Goal: Task Accomplishment & Management: Manage account settings

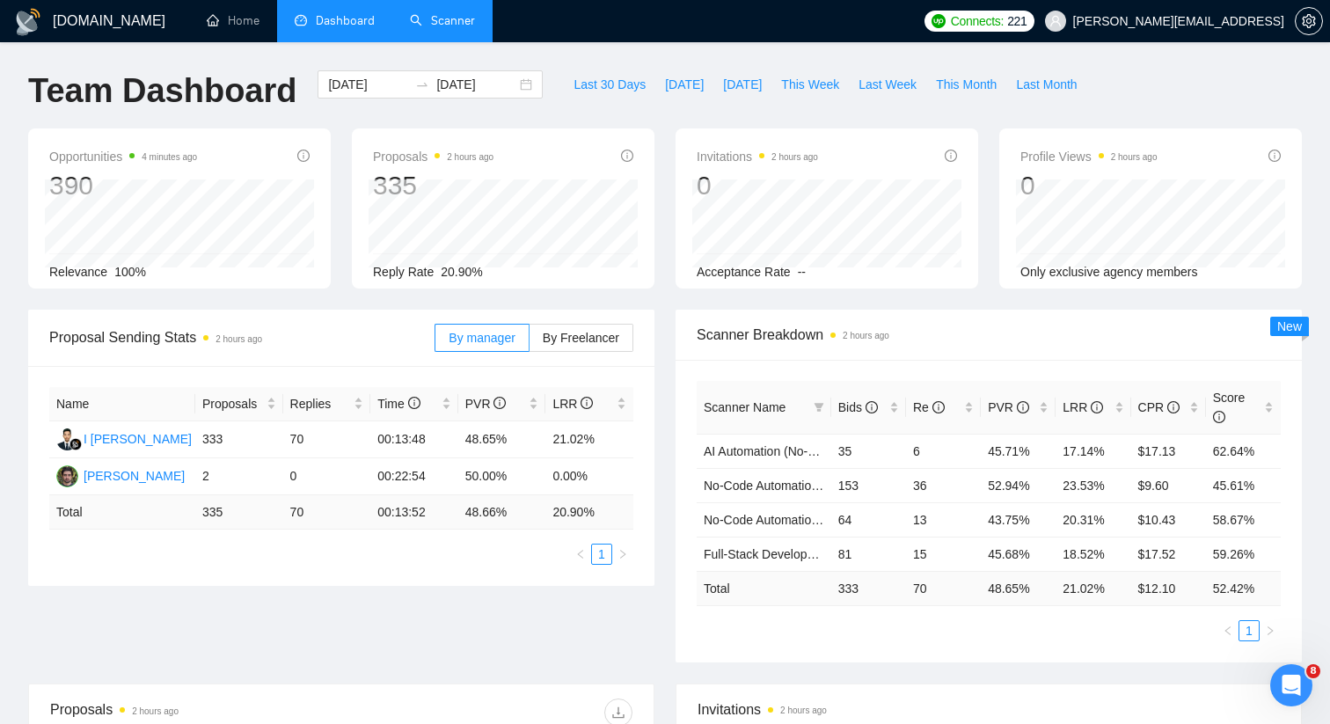
click at [432, 25] on link "Scanner" at bounding box center [442, 20] width 65 height 15
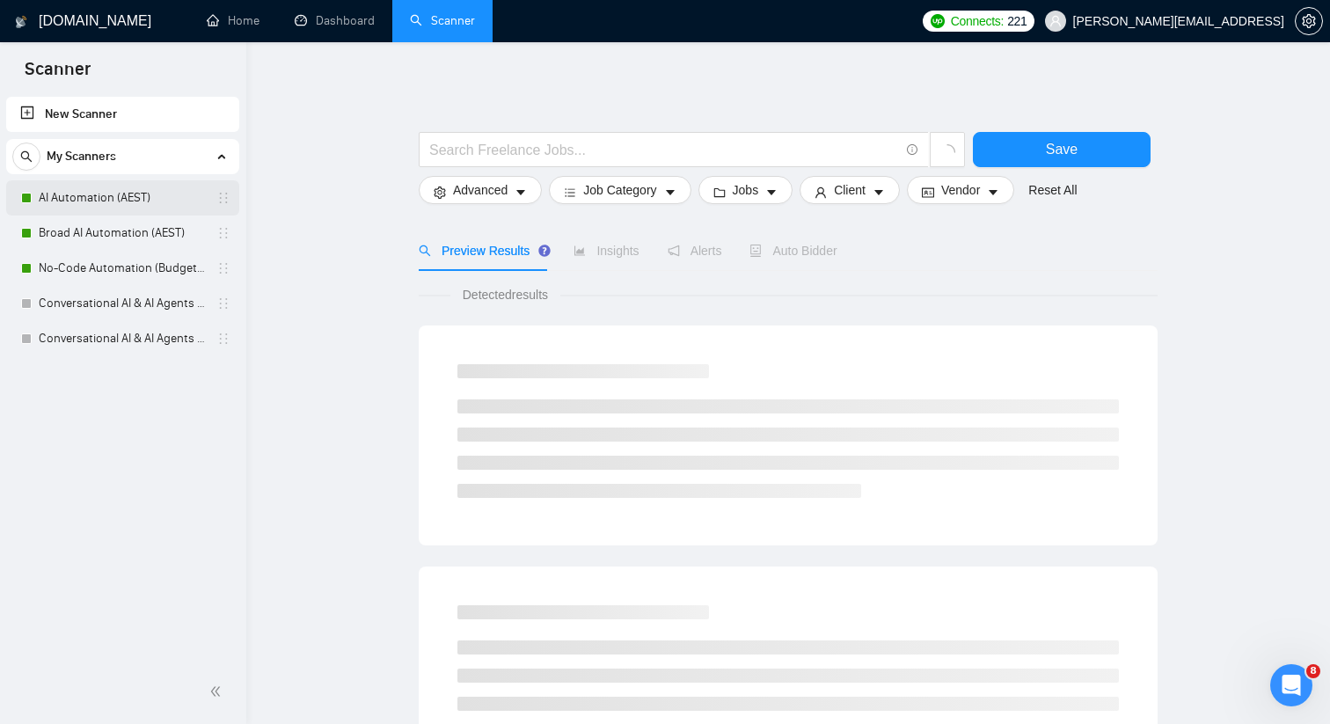
click at [187, 196] on link "AI Automation (AEST)" at bounding box center [122, 197] width 167 height 35
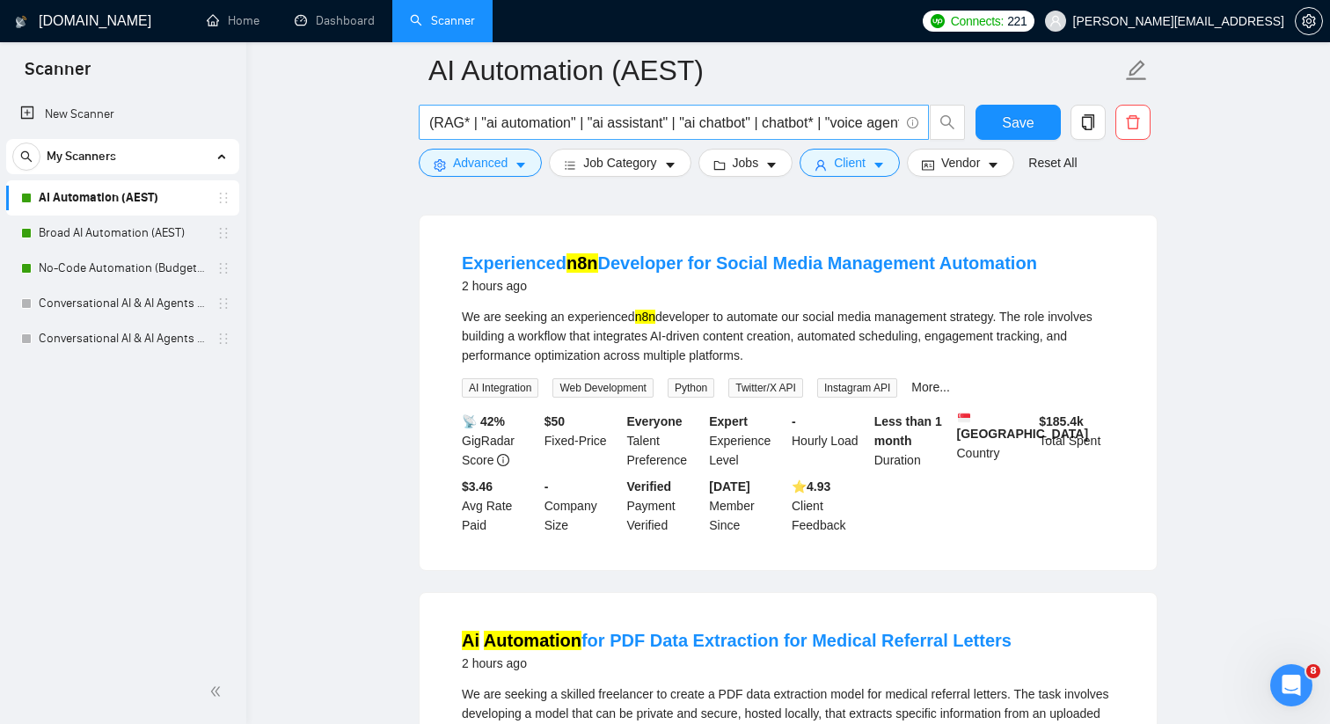
scroll to position [165, 0]
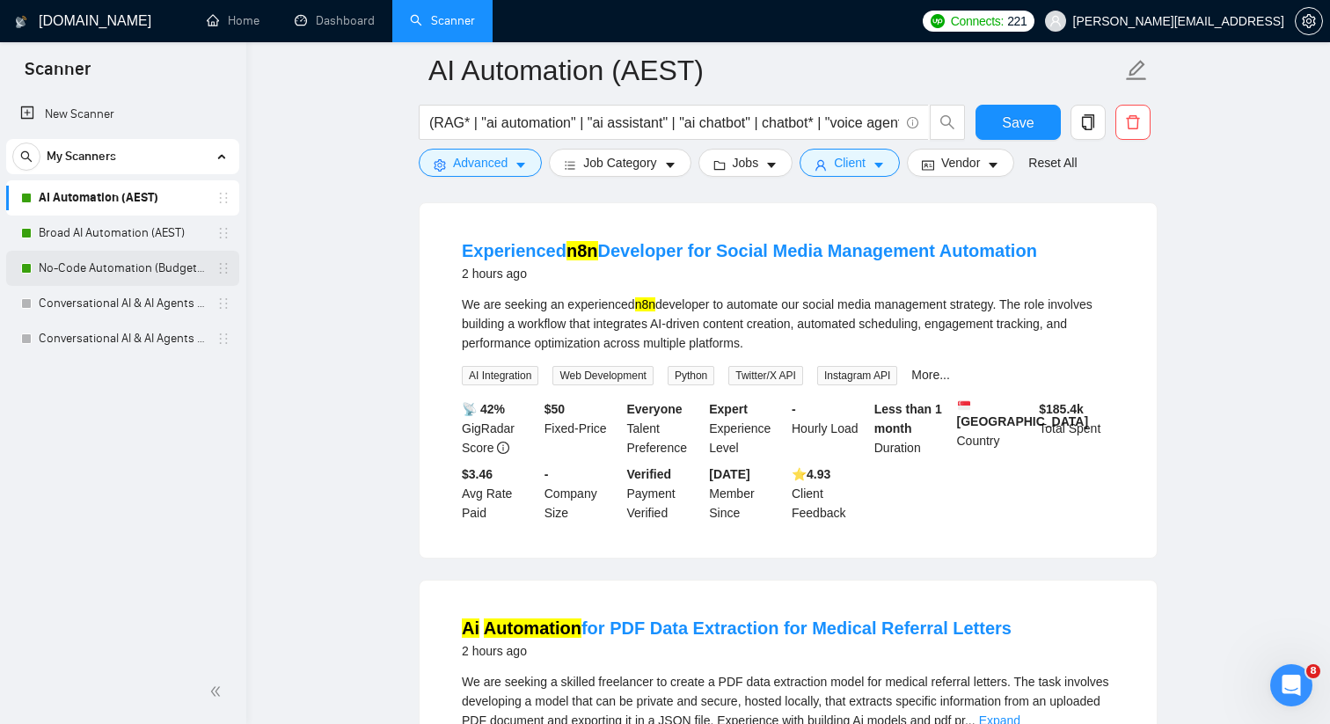
click at [101, 268] on link "No-Code Automation (Budget Filters W4, Aug)" at bounding box center [122, 268] width 167 height 35
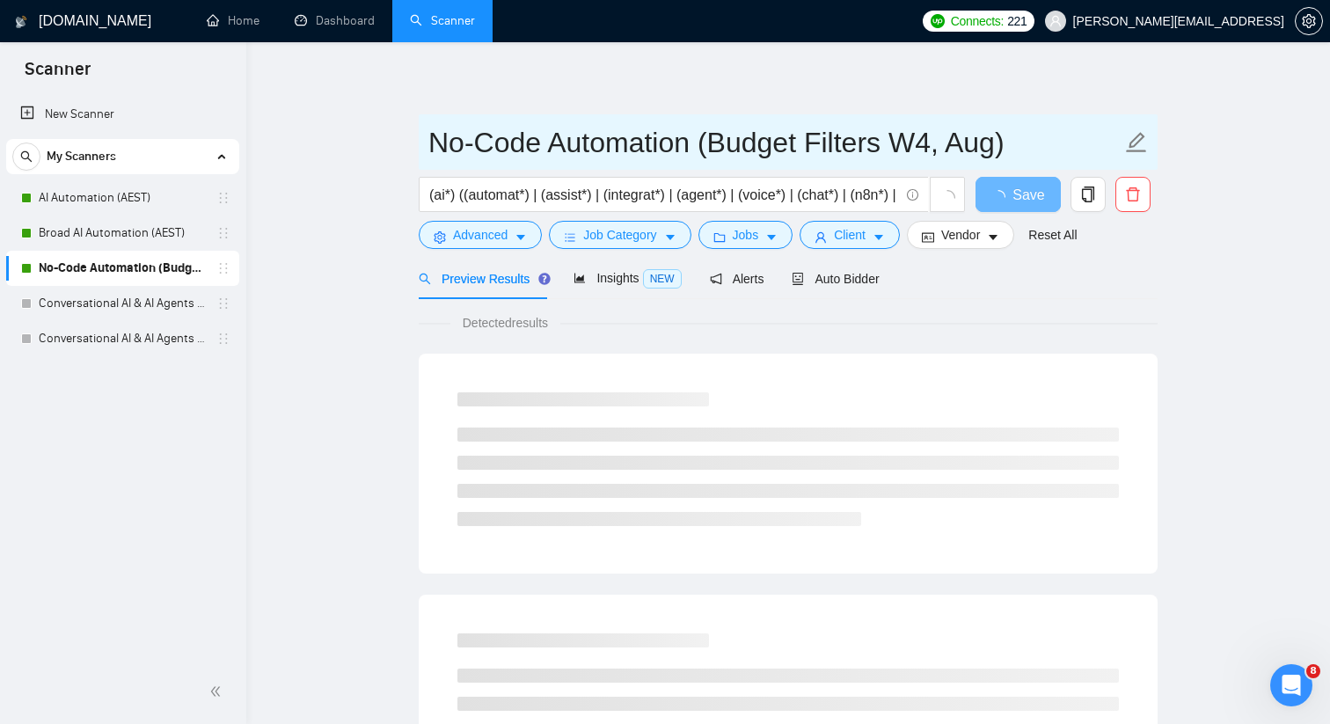
click at [640, 146] on input "No-Code Automation (Budget Filters W4, Aug)" at bounding box center [774, 143] width 693 height 44
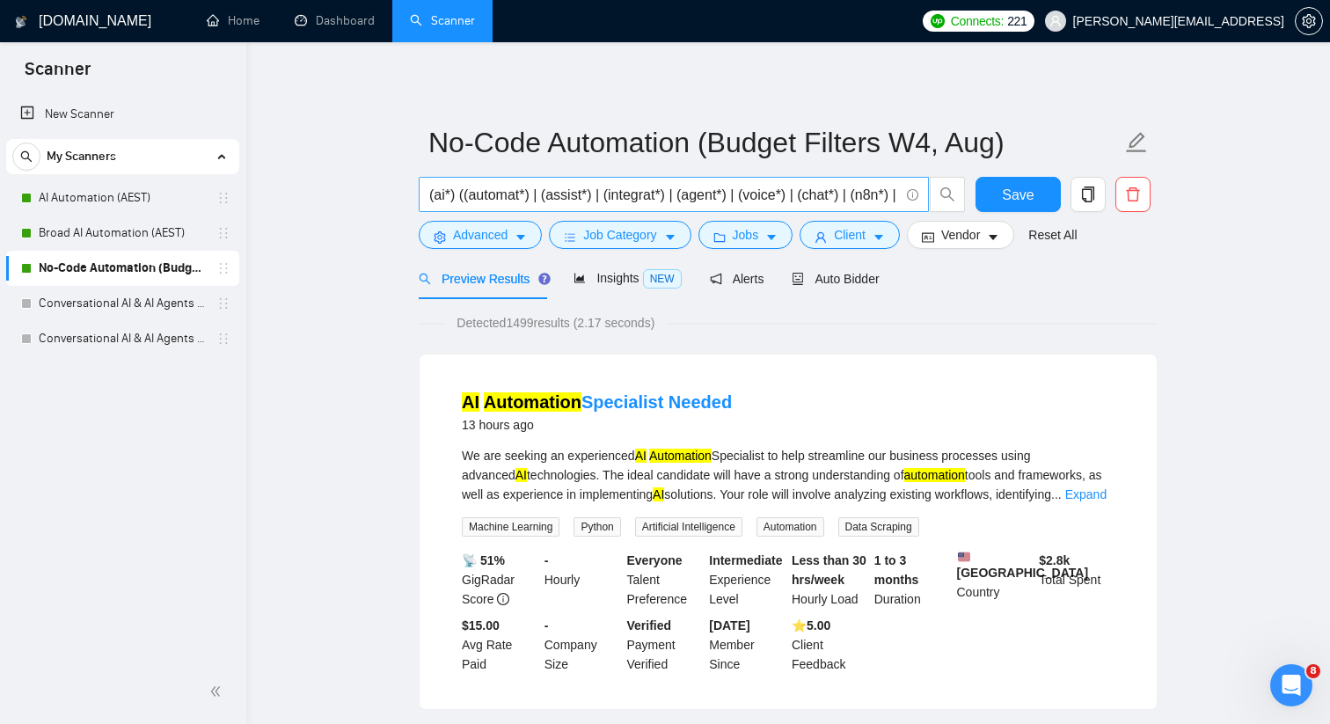
click at [713, 206] on span "(ai*) ((automat*) | (assist*) | (integrat*) | (agent*) | (voice*) | (chat*) | (…" at bounding box center [674, 194] width 510 height 35
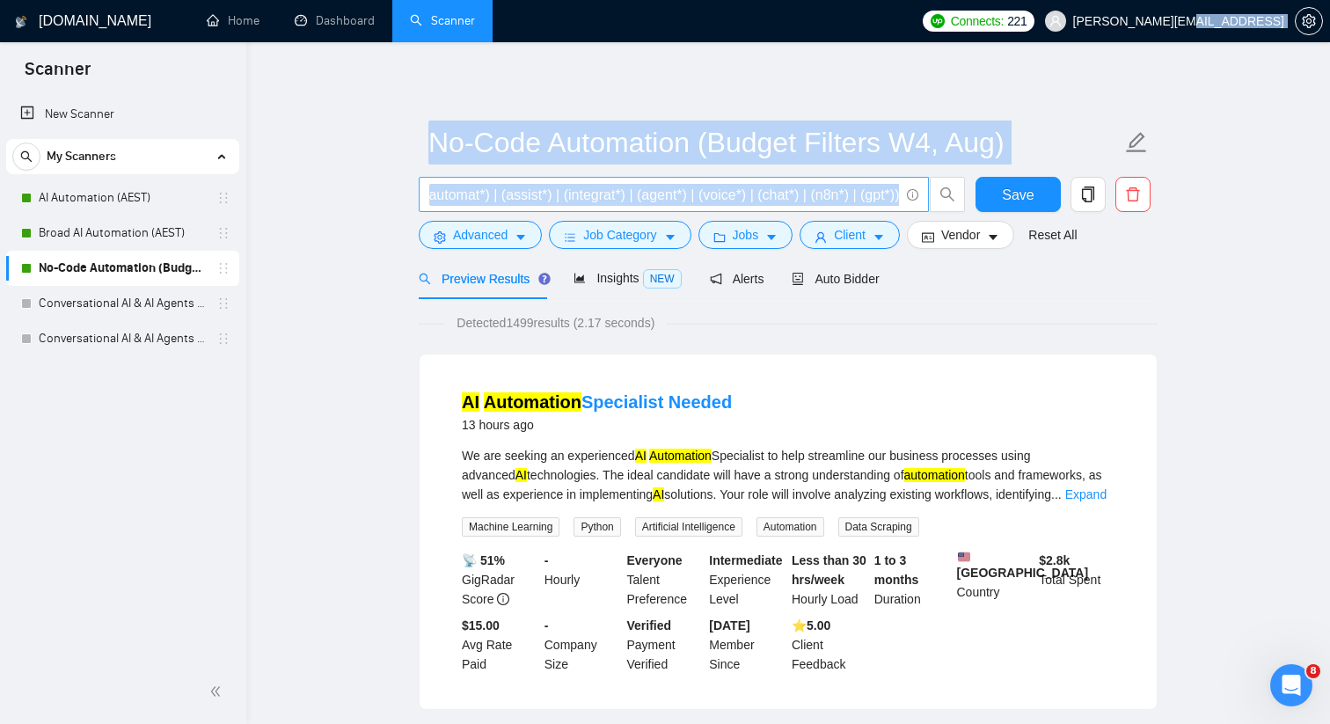
click at [713, 206] on span "(ai*) ((automat*) | (assist*) | (integrat*) | (agent*) | (voice*) | (chat*) | (…" at bounding box center [674, 194] width 510 height 35
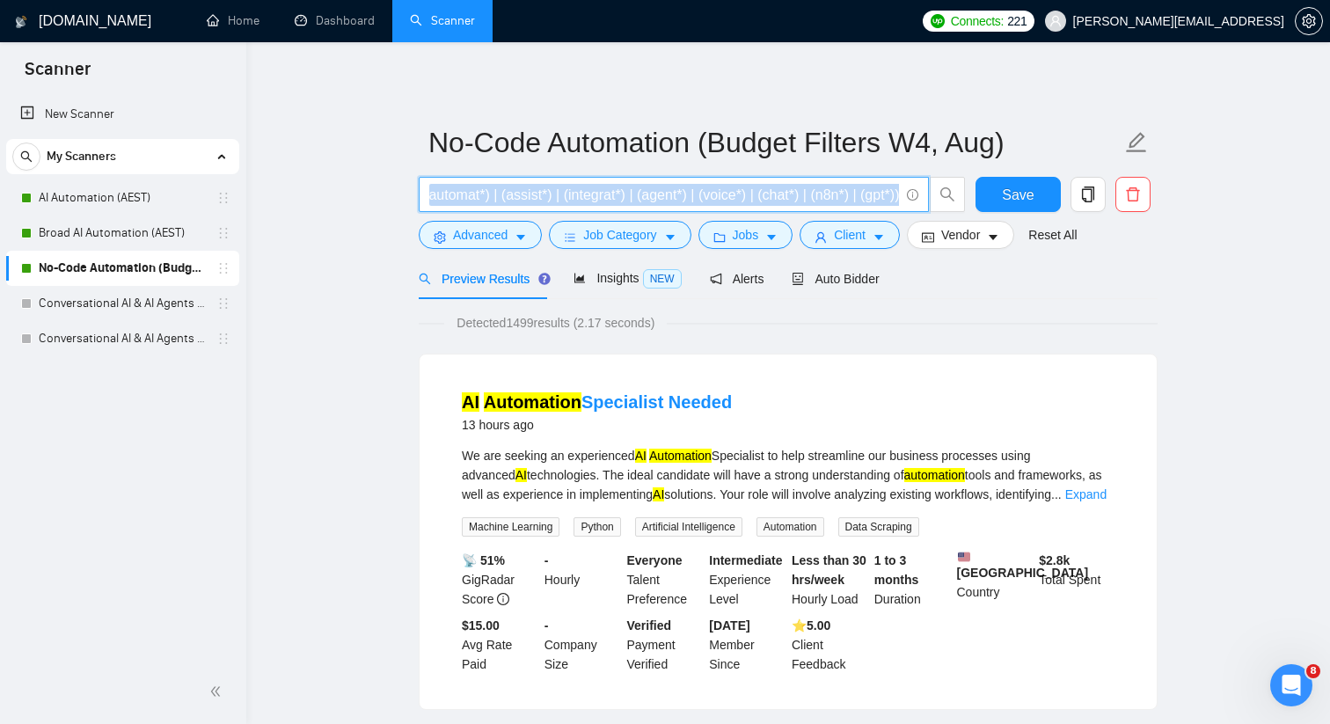
click at [713, 206] on span "(ai*) ((automat*) | (assist*) | (integrat*) | (agent*) | (voice*) | (chat*) | (…" at bounding box center [674, 194] width 510 height 35
click at [713, 203] on input "(ai*) ((automat*) | (assist*) | (integrat*) | (agent*) | (voice*) | (chat*) | (…" at bounding box center [664, 195] width 470 height 22
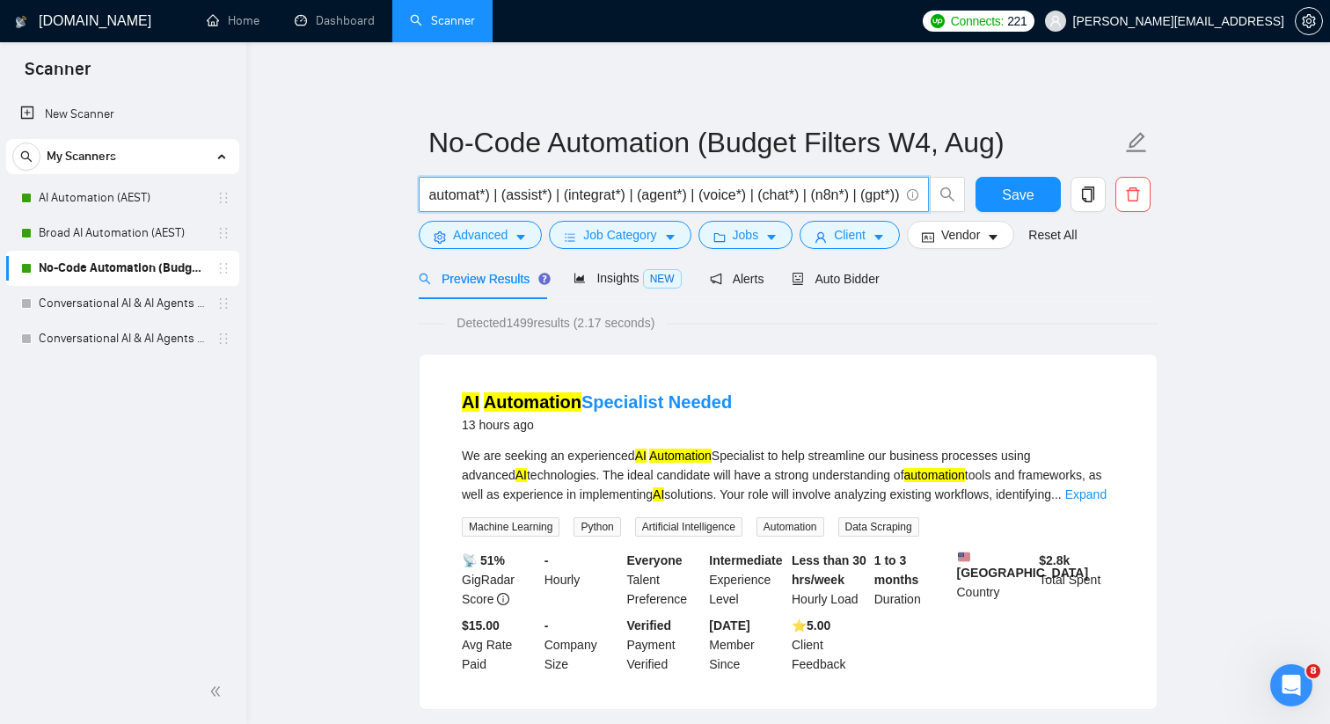
scroll to position [0, 0]
click at [295, 28] on link "Dashboard" at bounding box center [335, 20] width 80 height 15
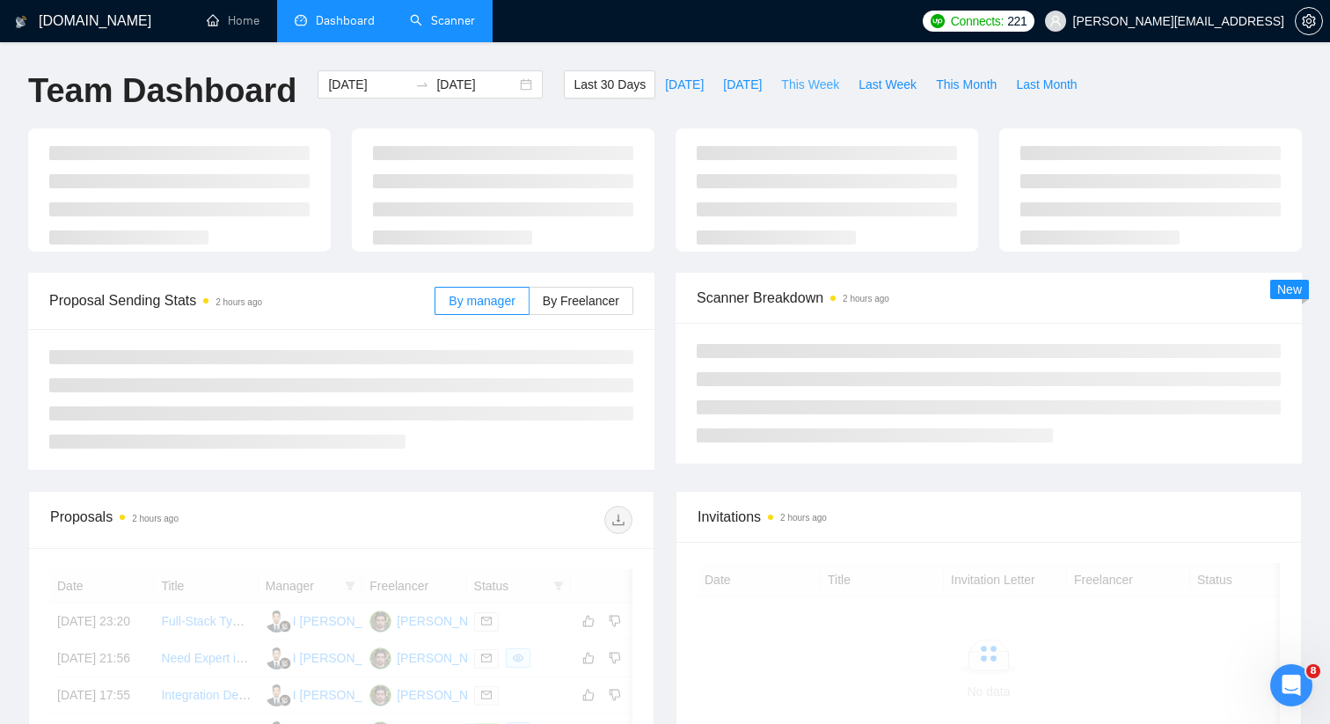
click at [810, 84] on span "This Week" at bounding box center [810, 84] width 58 height 19
type input "[DATE]"
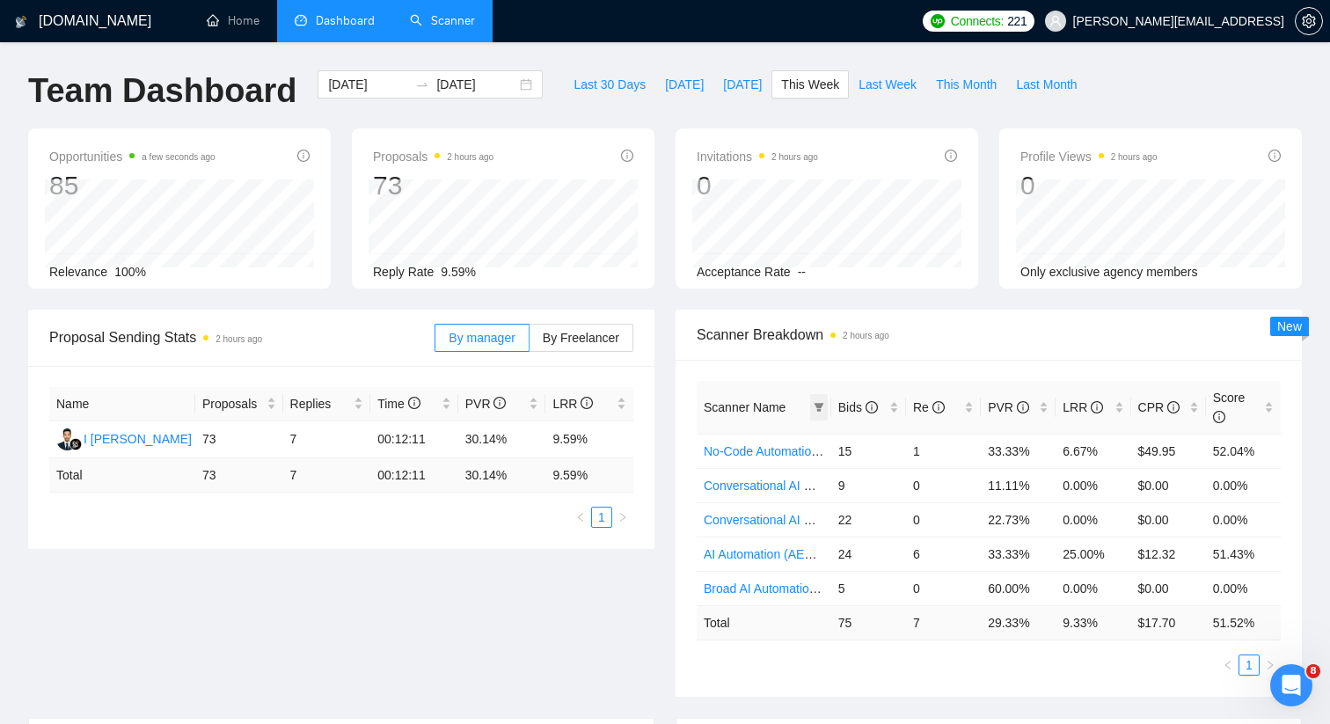
click at [815, 399] on span at bounding box center [819, 407] width 18 height 26
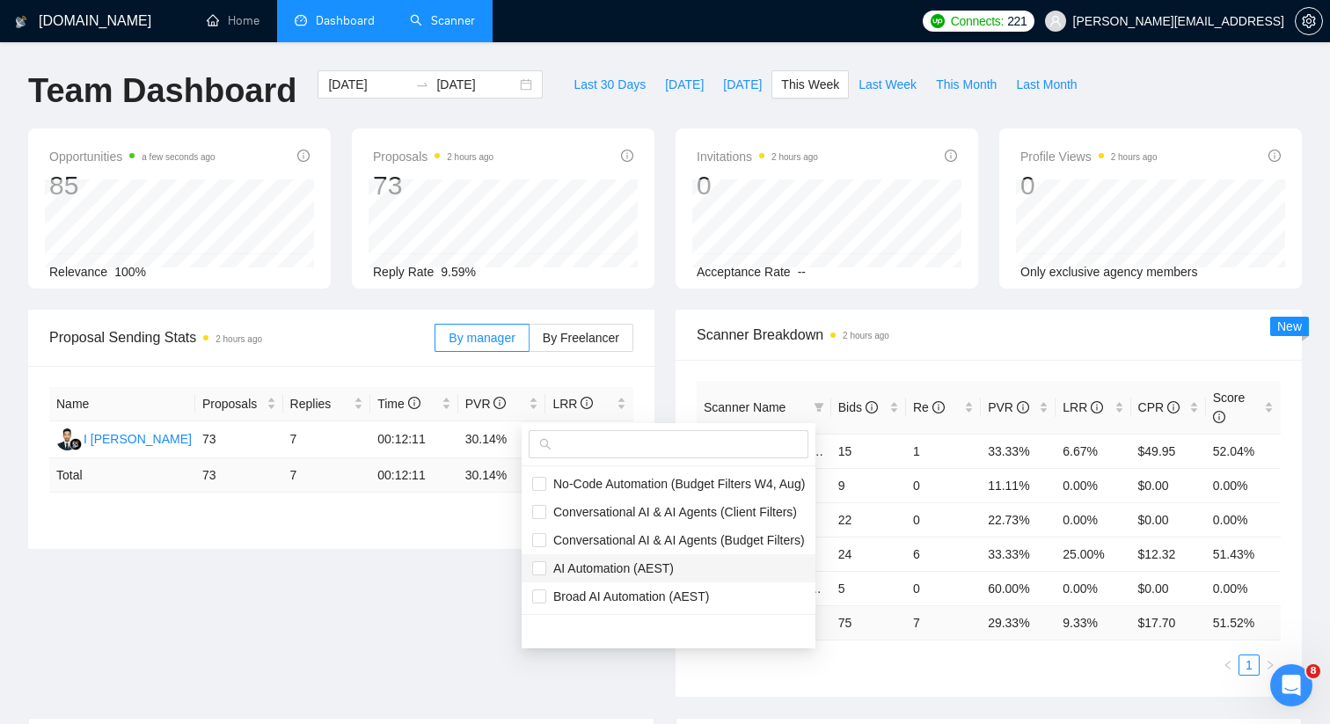
click at [726, 577] on span "AI Automation (AEST)" at bounding box center [668, 568] width 273 height 19
checkbox input "true"
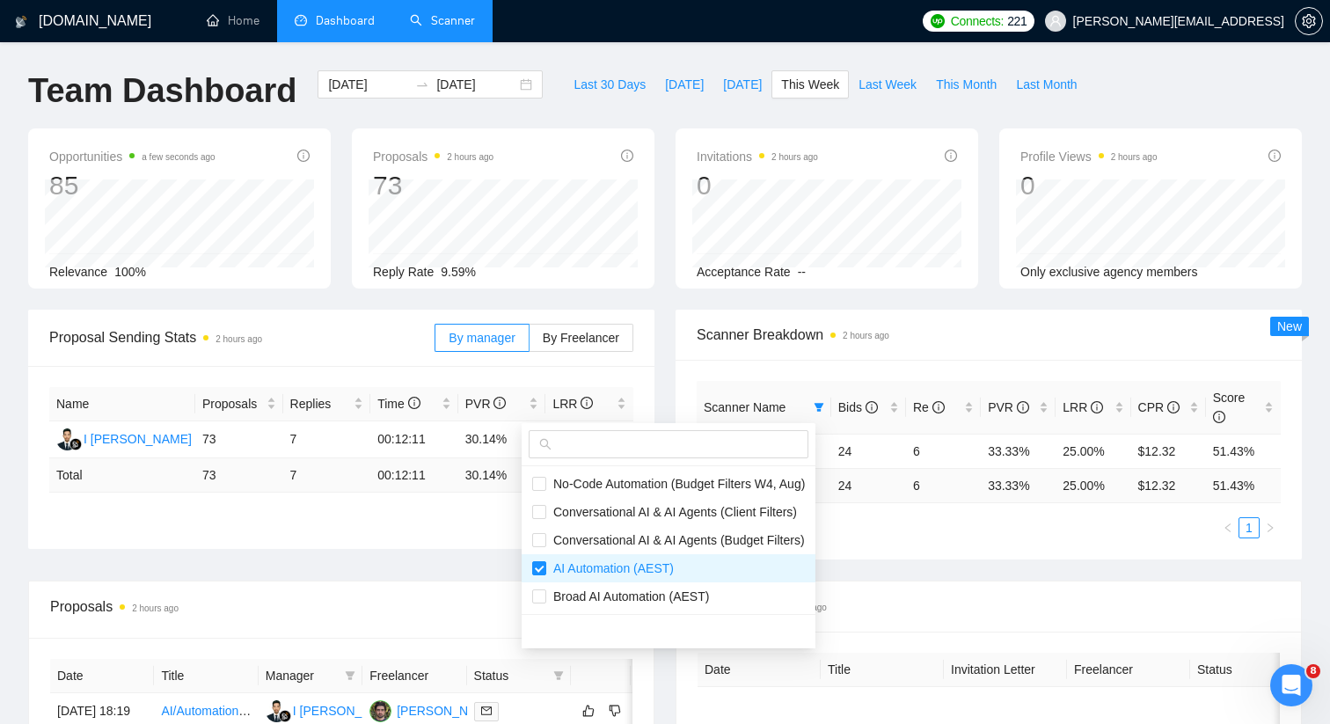
click at [973, 329] on span "Scanner Breakdown 2 hours ago" at bounding box center [989, 335] width 584 height 22
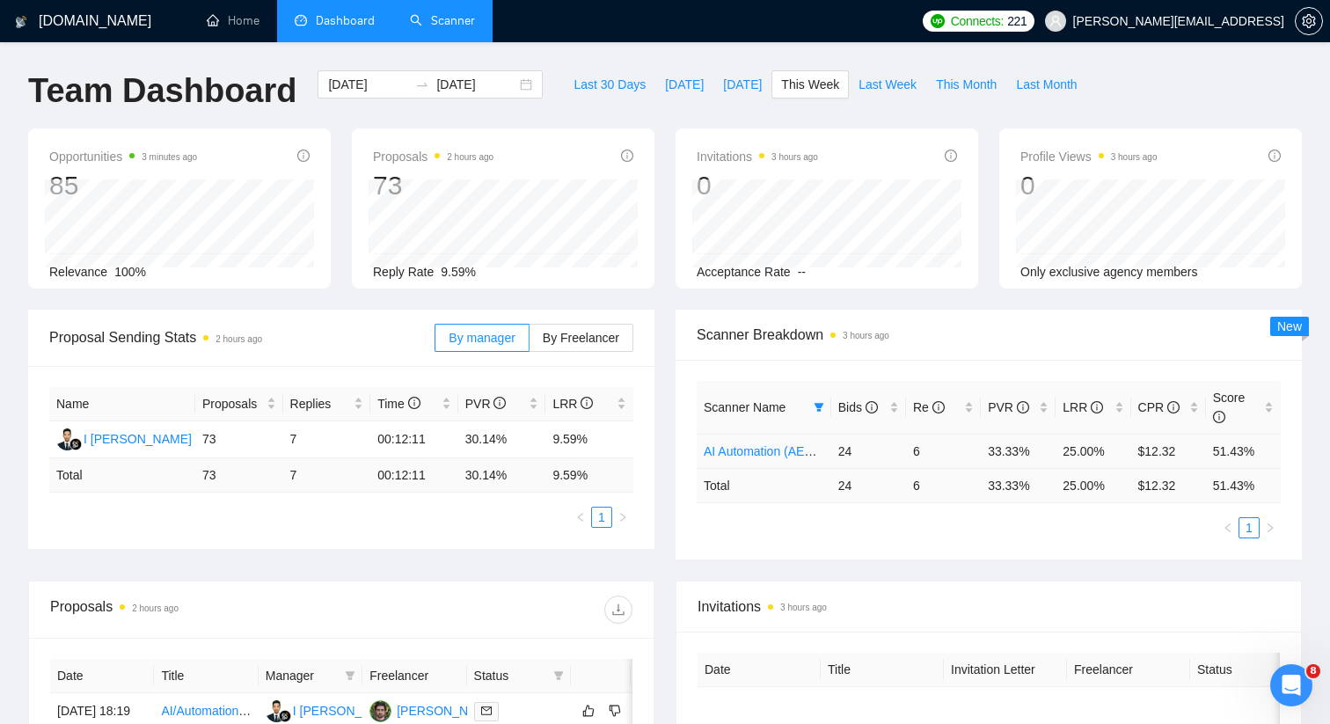
click at [742, 450] on link "AI Automation (AEST)" at bounding box center [764, 451] width 121 height 14
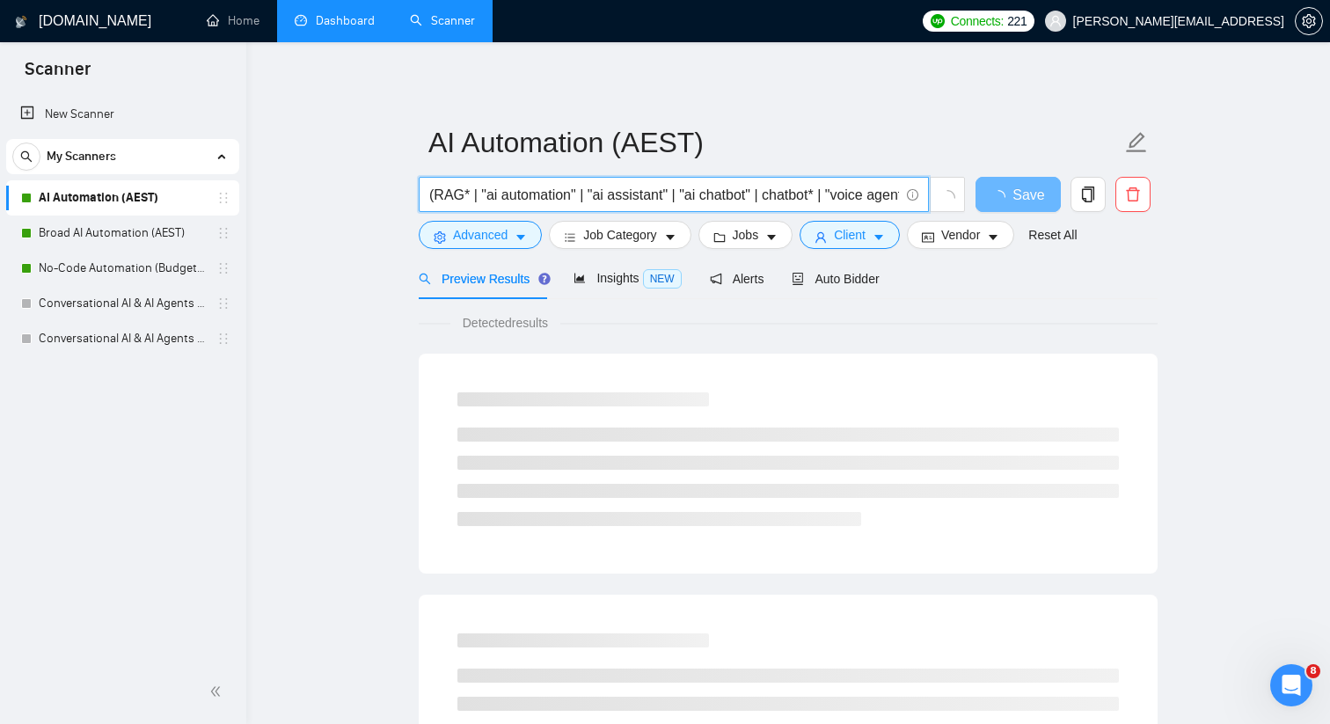
click at [628, 200] on input "(RAG* | "ai automation" | "ai assistant" | "ai chatbot" | chatbot* | "voice age…" at bounding box center [664, 195] width 470 height 22
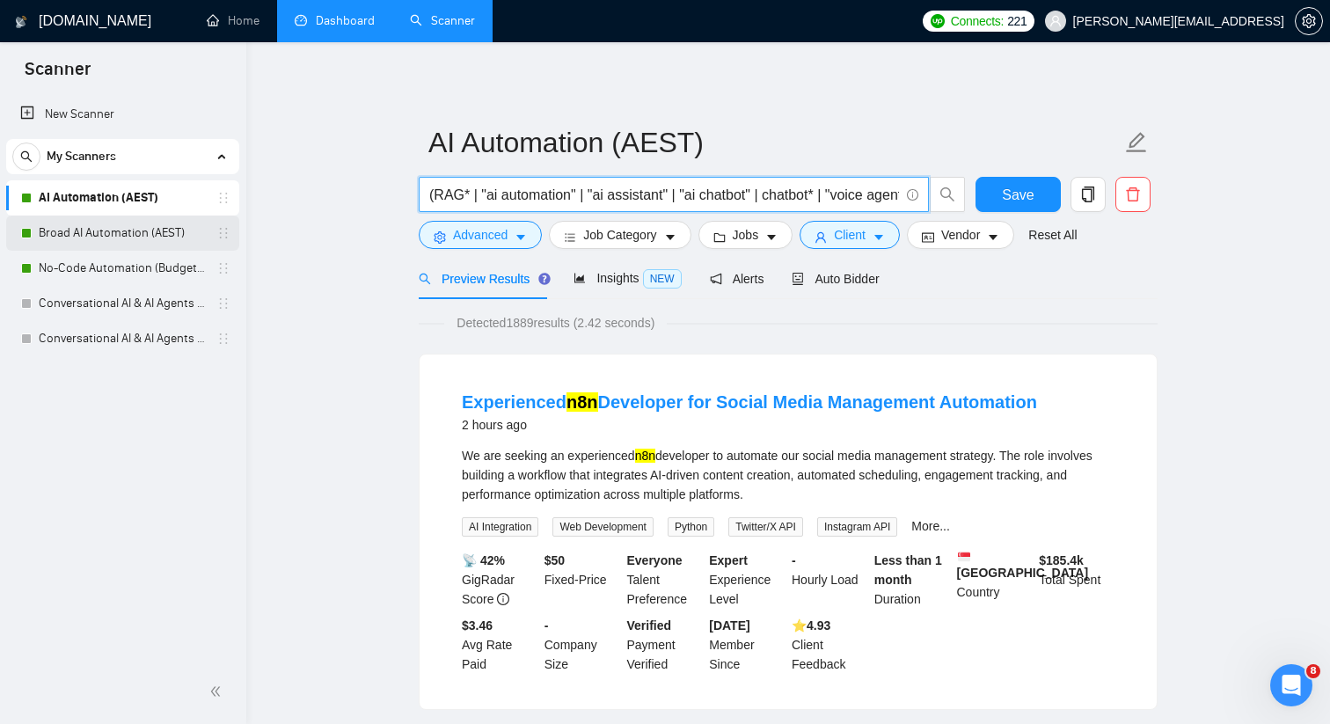
click at [189, 234] on link "Broad AI Automation (AEST)" at bounding box center [122, 233] width 167 height 35
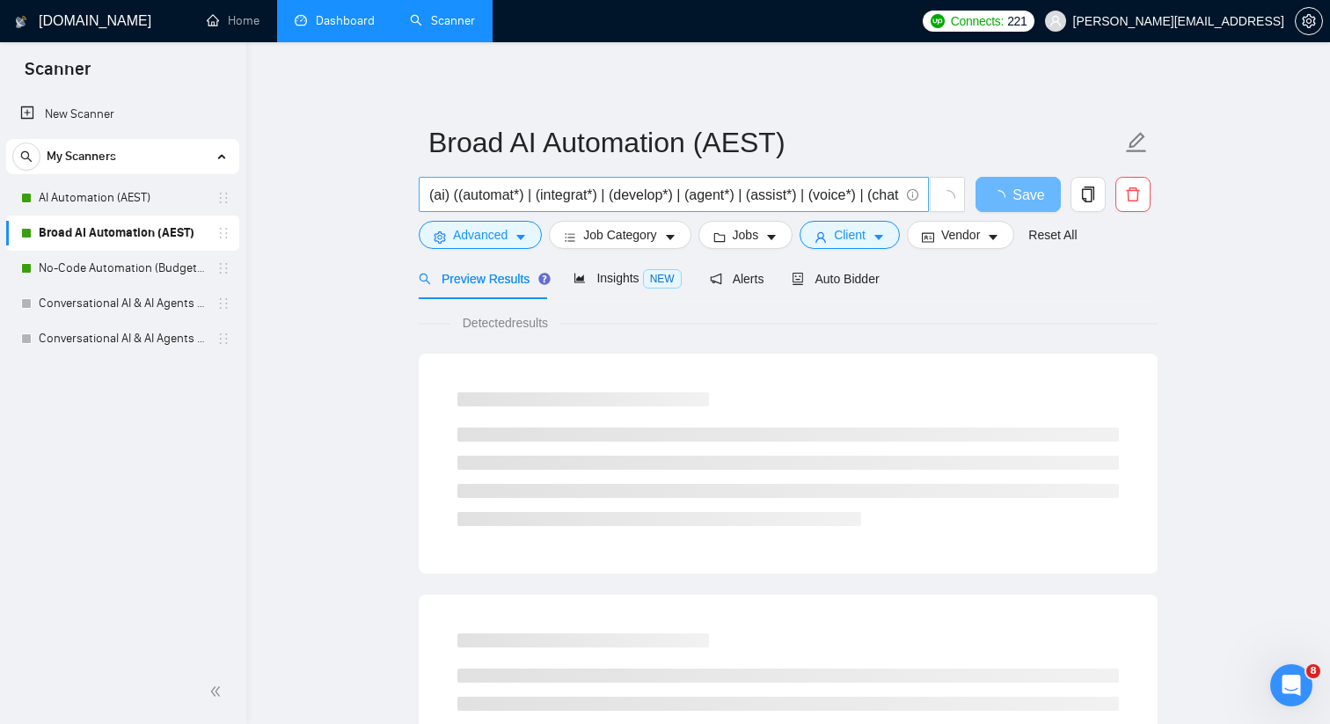
click at [577, 194] on input "(ai) ((automat*) | (integrat*) | (develop*) | (agent*) | (assist*) | (voice*) |…" at bounding box center [664, 195] width 470 height 22
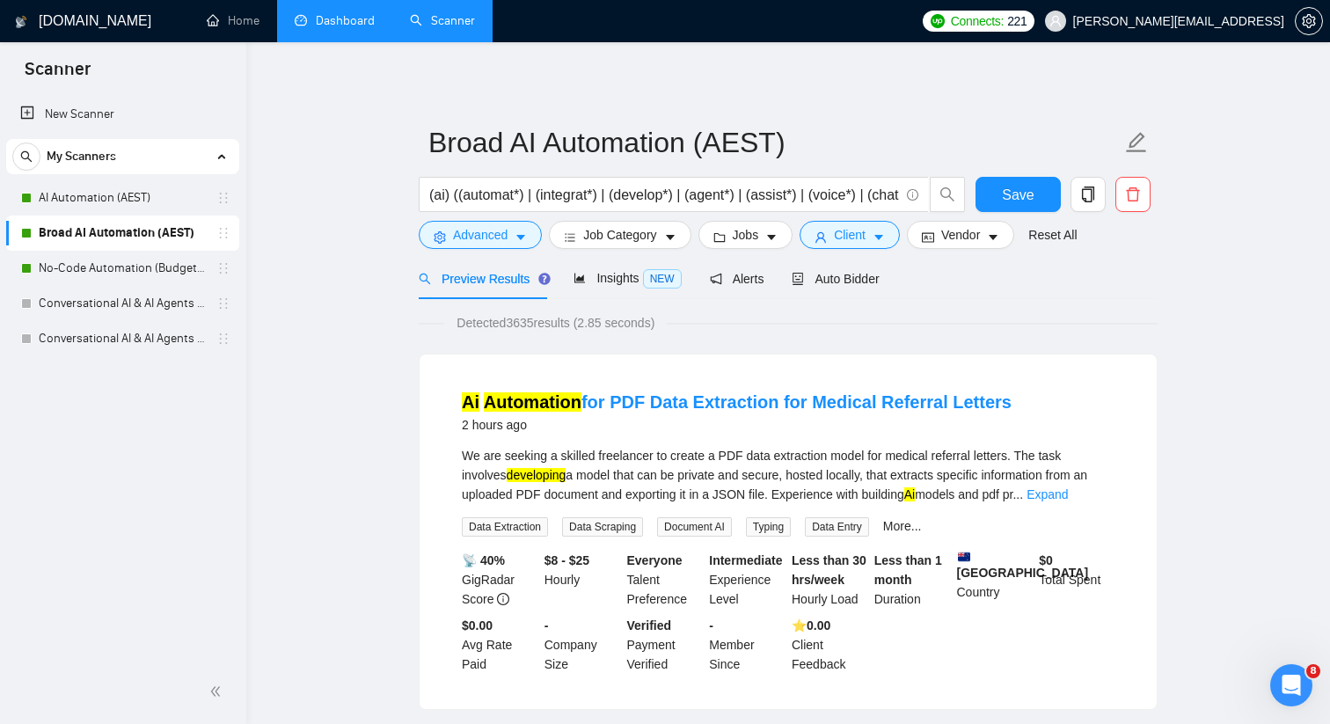
click at [337, 28] on link "Dashboard" at bounding box center [335, 20] width 80 height 15
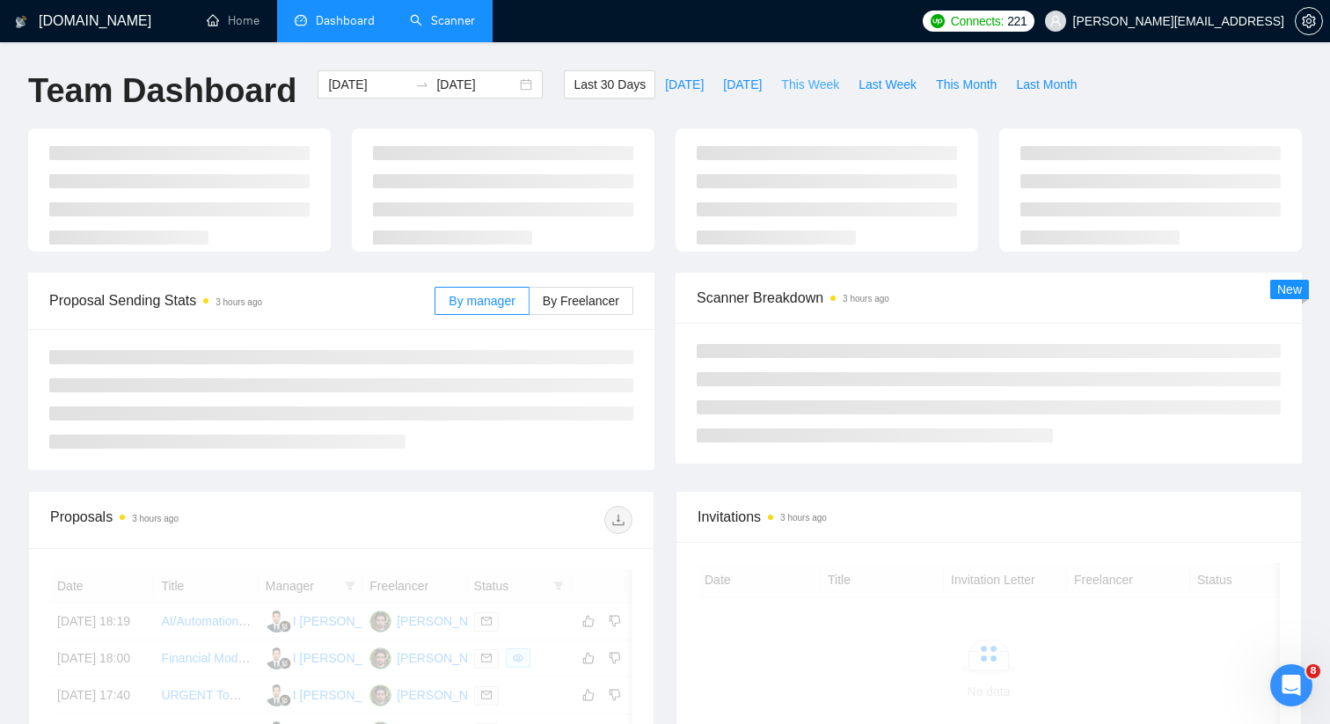
click at [812, 80] on span "This Week" at bounding box center [810, 84] width 58 height 19
type input "[DATE]"
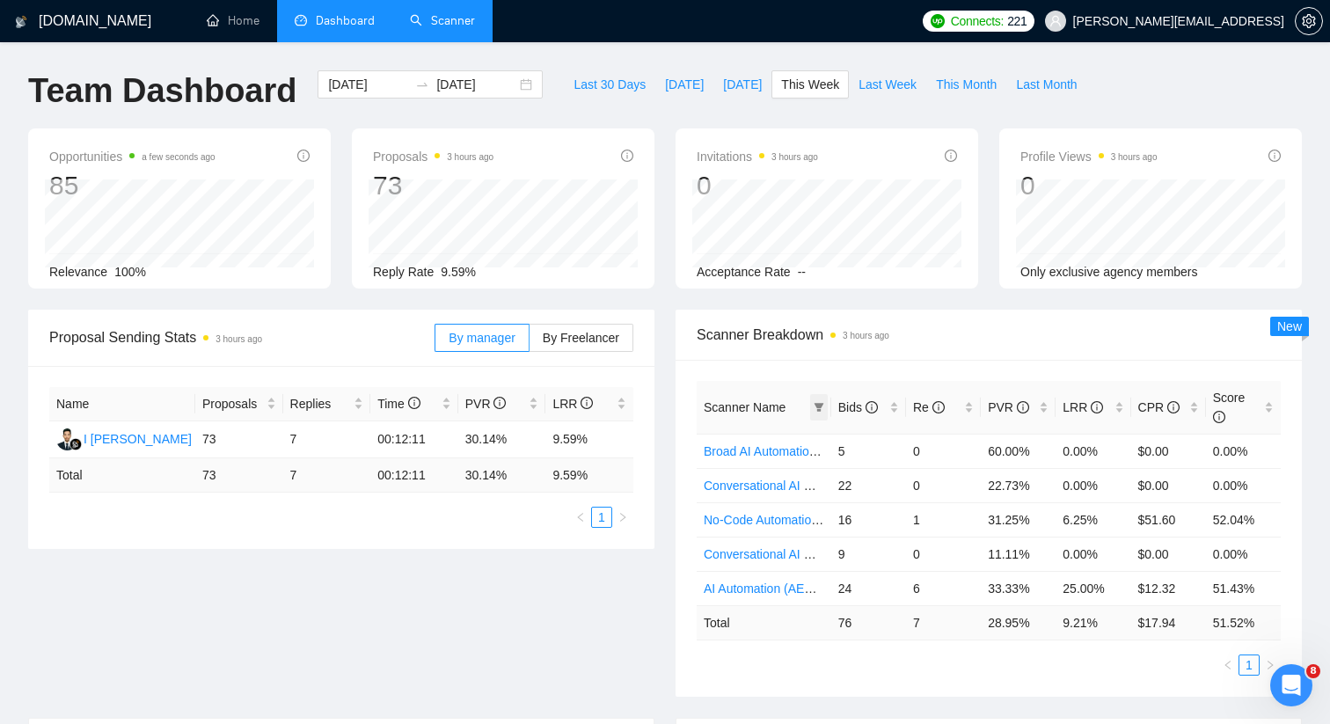
click at [821, 409] on icon "filter" at bounding box center [819, 407] width 11 height 11
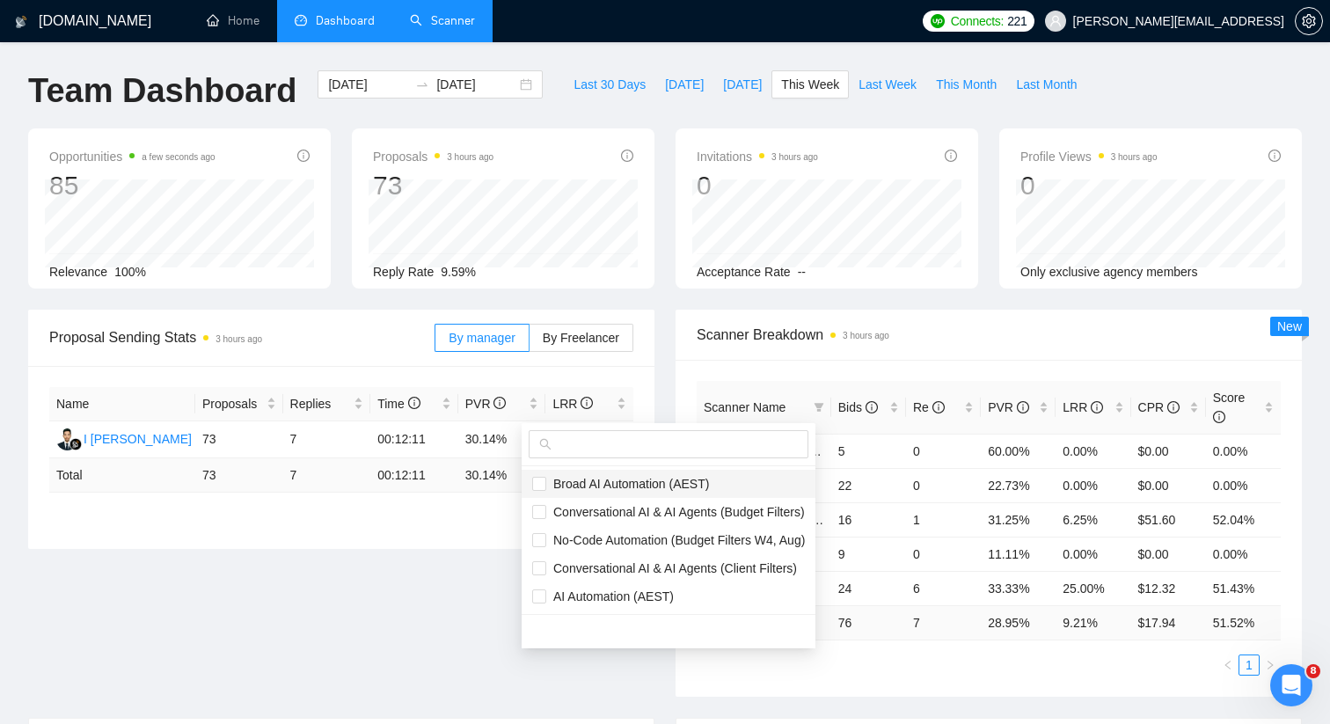
click at [730, 494] on li "Broad AI Automation (AEST)" at bounding box center [669, 484] width 294 height 28
checkbox input "true"
click at [708, 594] on span "AI Automation (AEST)" at bounding box center [668, 596] width 273 height 19
checkbox input "true"
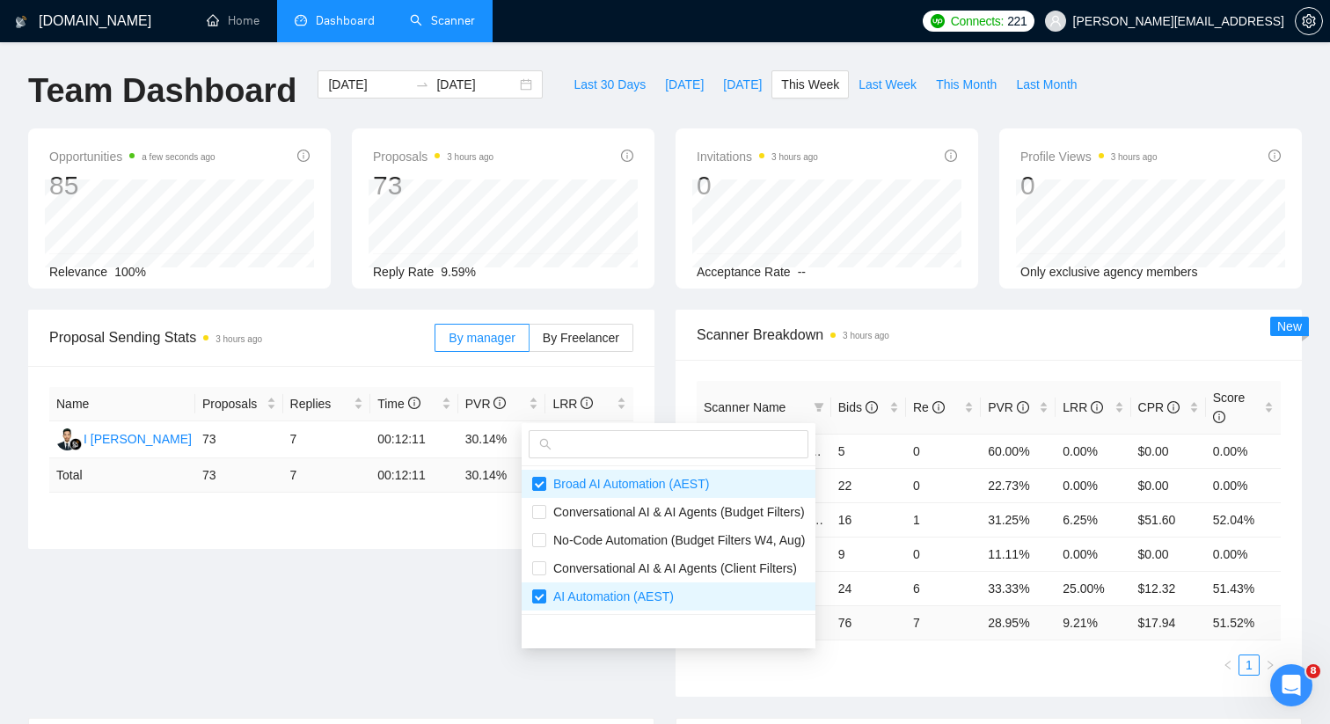
click at [985, 342] on span "Scanner Breakdown 3 hours ago" at bounding box center [989, 335] width 584 height 22
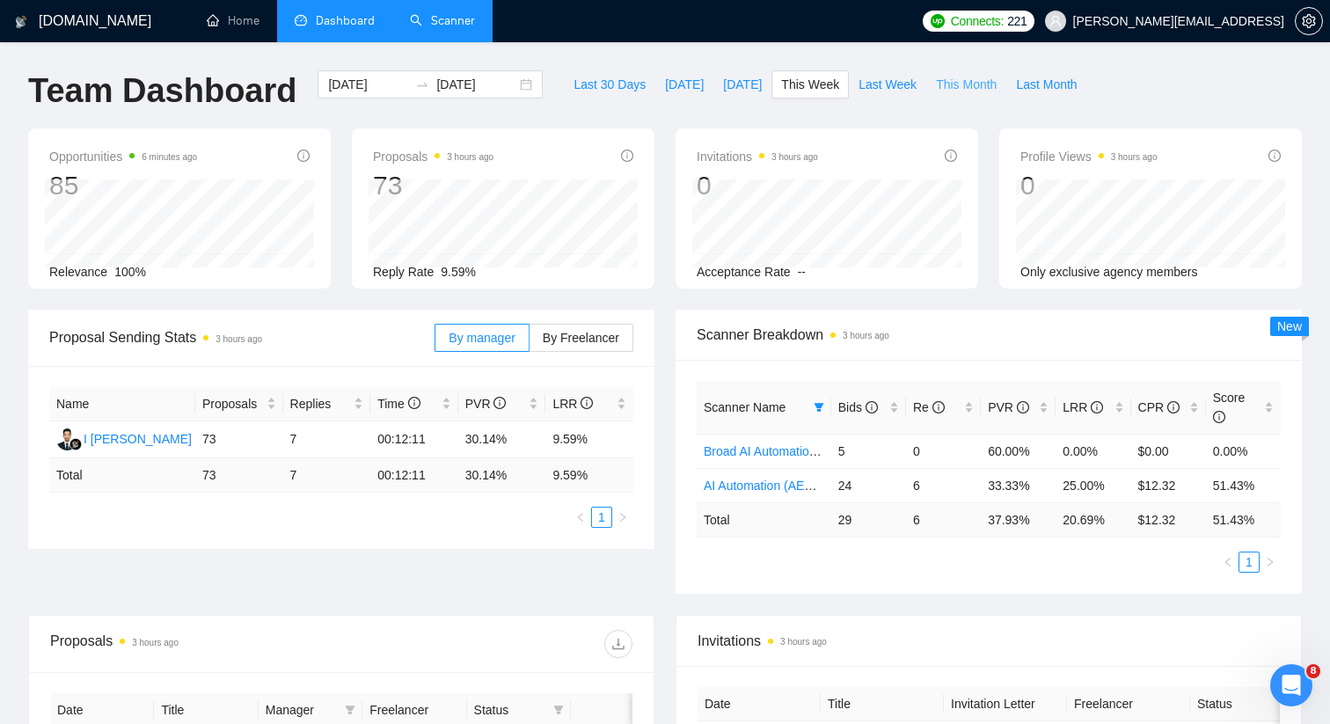
click at [953, 87] on span "This Month" at bounding box center [966, 84] width 61 height 19
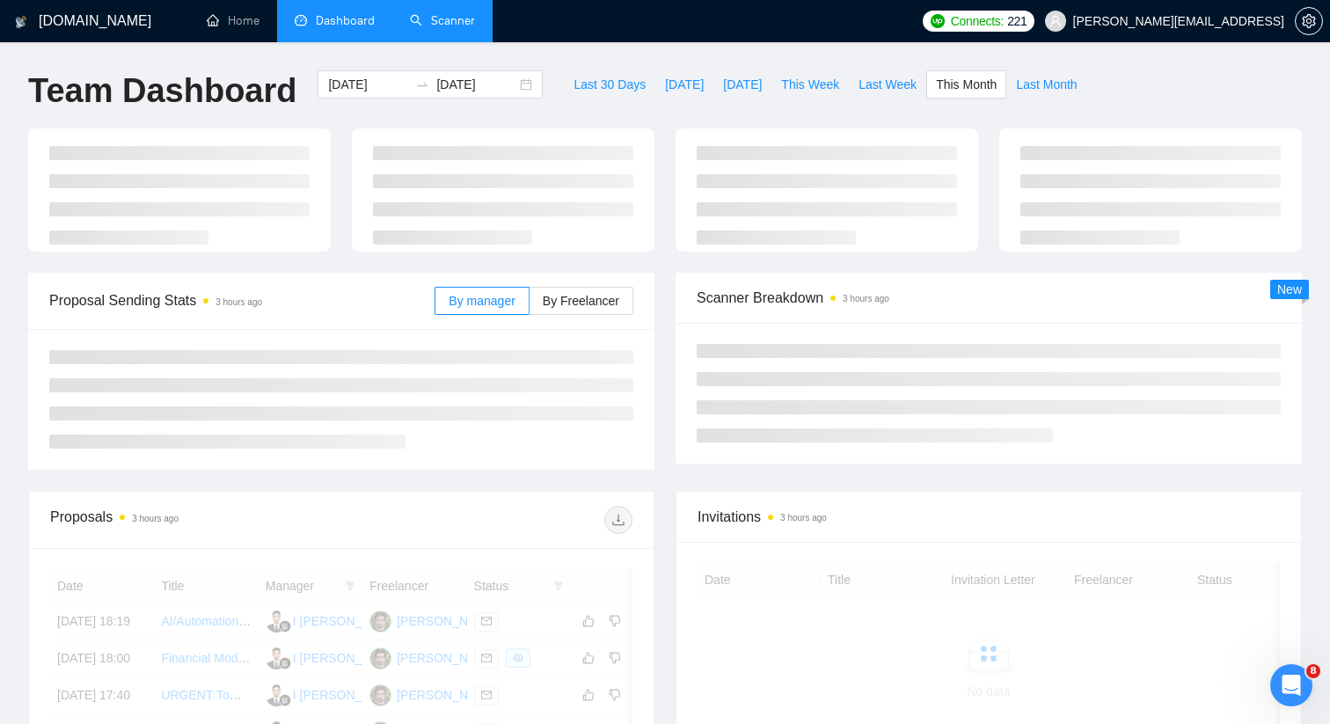
type input "[DATE]"
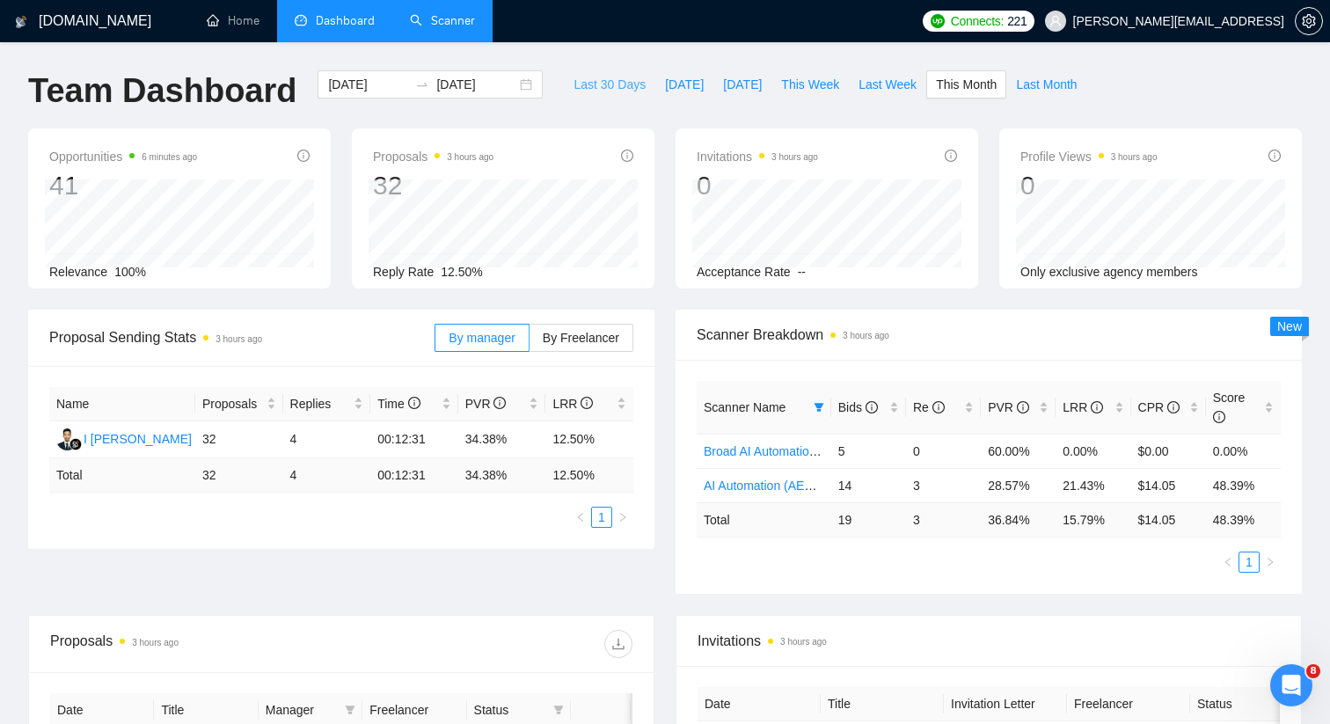
click at [609, 86] on span "Last 30 Days" at bounding box center [610, 84] width 72 height 19
type input "[DATE]"
click at [814, 405] on icon "filter" at bounding box center [819, 407] width 11 height 11
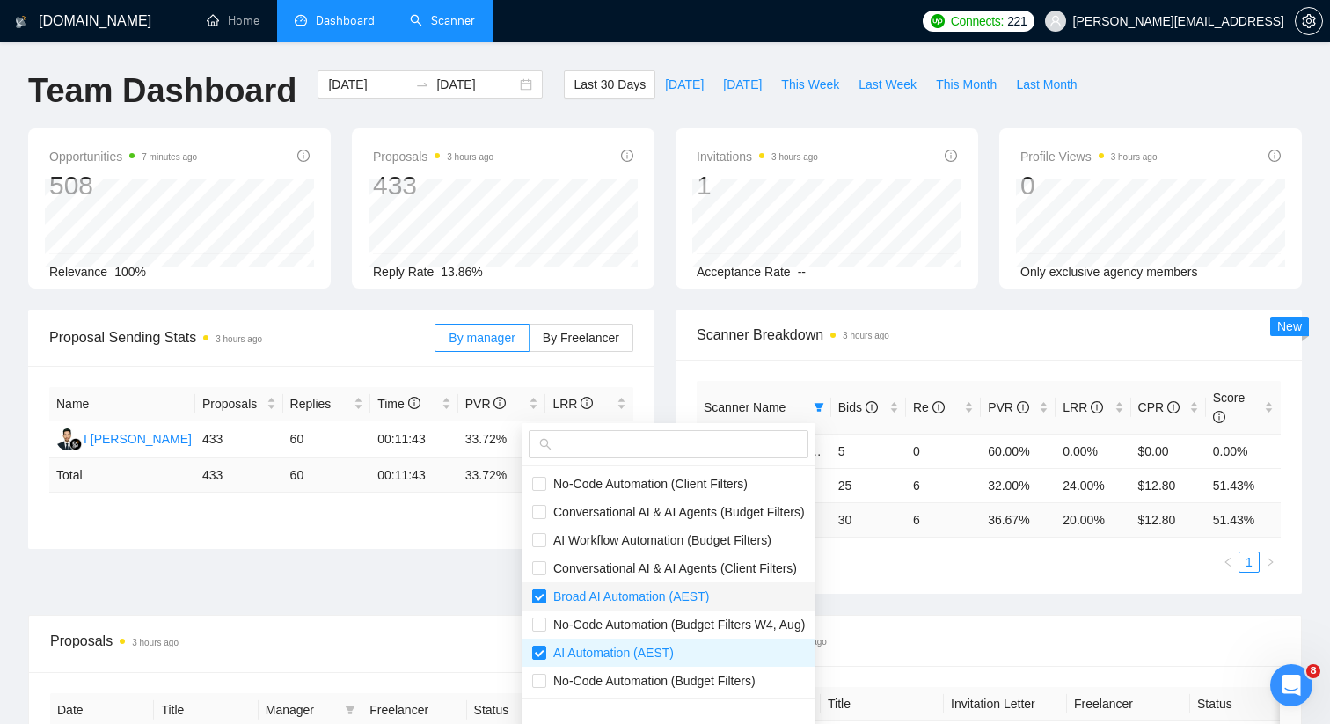
click at [542, 596] on input "checkbox" at bounding box center [539, 596] width 14 height 14
checkbox input "false"
click at [541, 658] on input "checkbox" at bounding box center [539, 653] width 14 height 14
checkbox input "true"
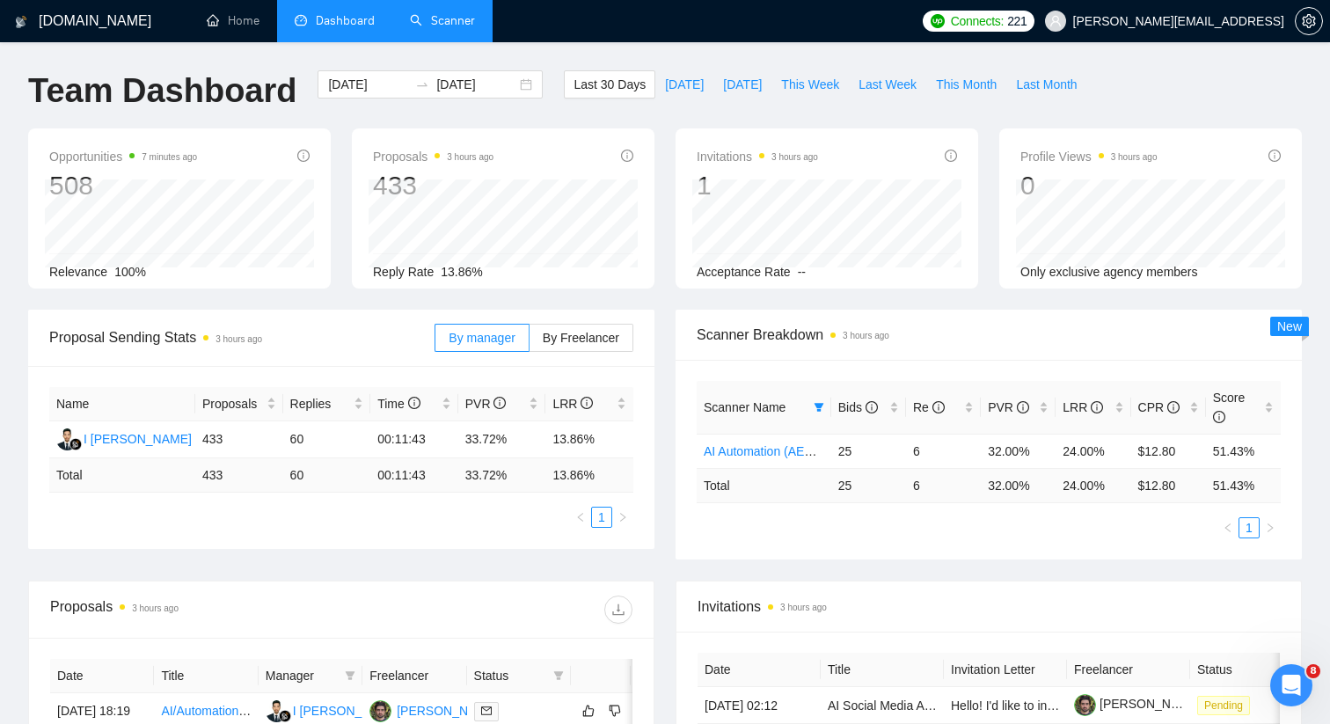
click at [950, 349] on div "Scanner Breakdown 3 hours ago" at bounding box center [989, 335] width 584 height 50
